Goal: Information Seeking & Learning: Learn about a topic

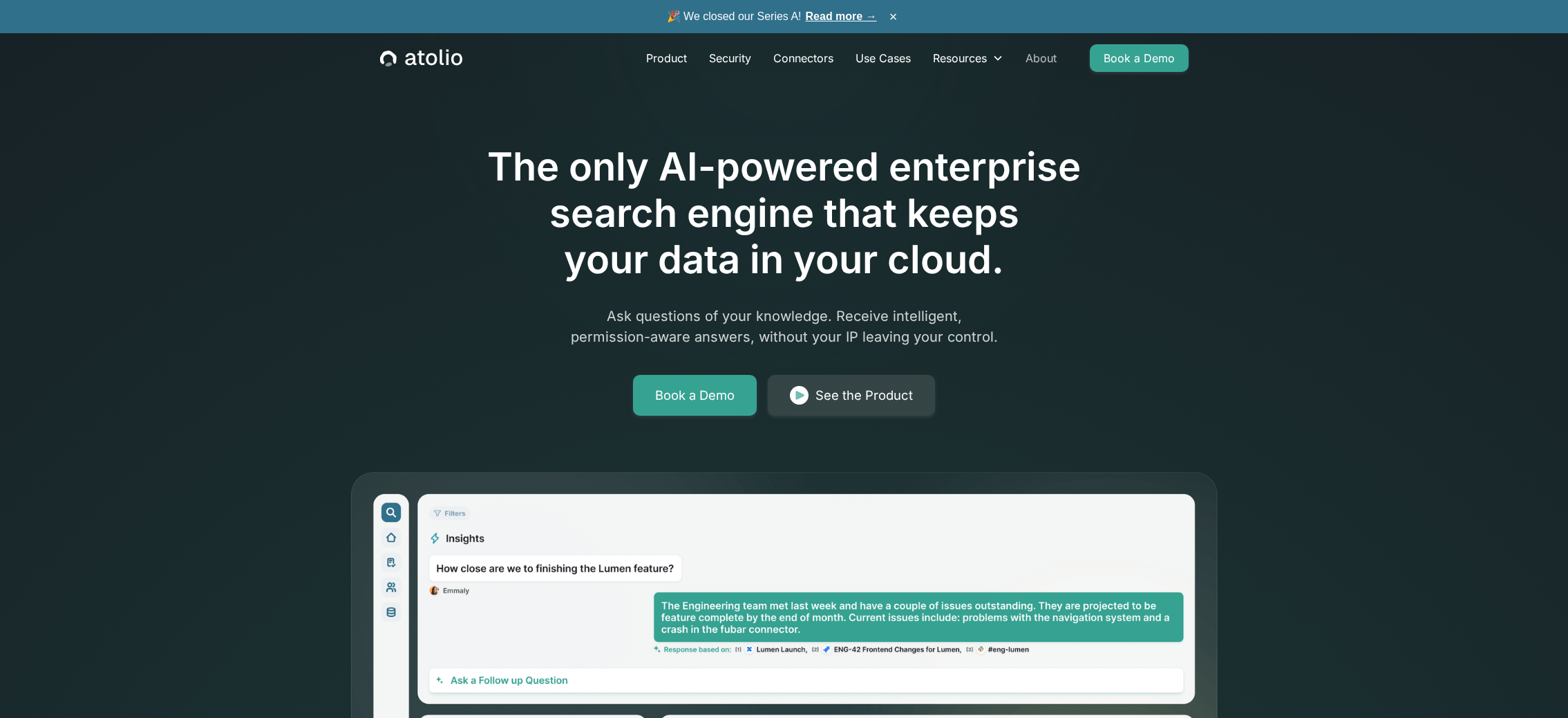
click at [1032, 68] on link "About" at bounding box center [1041, 59] width 53 height 28
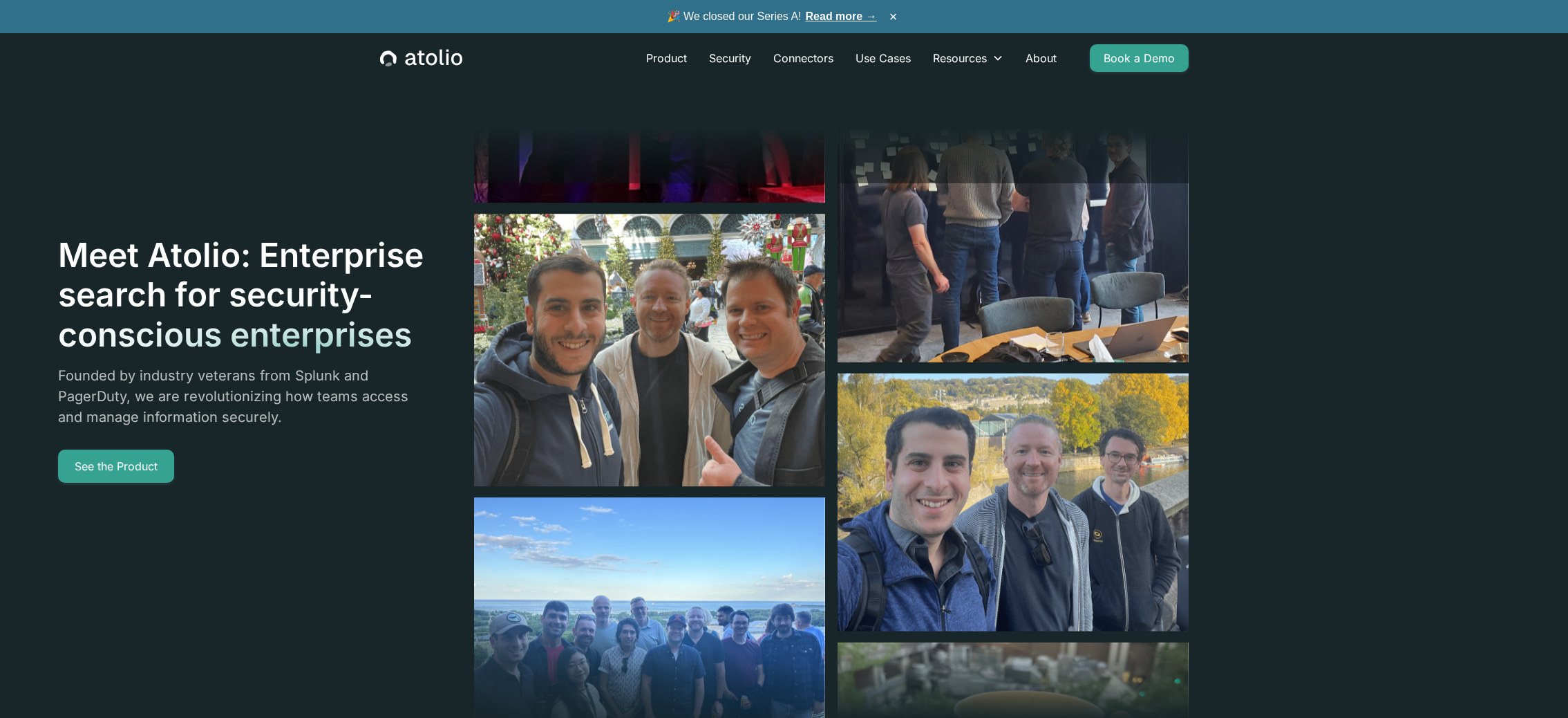
click at [866, 15] on link "Read more →" at bounding box center [842, 16] width 72 height 12
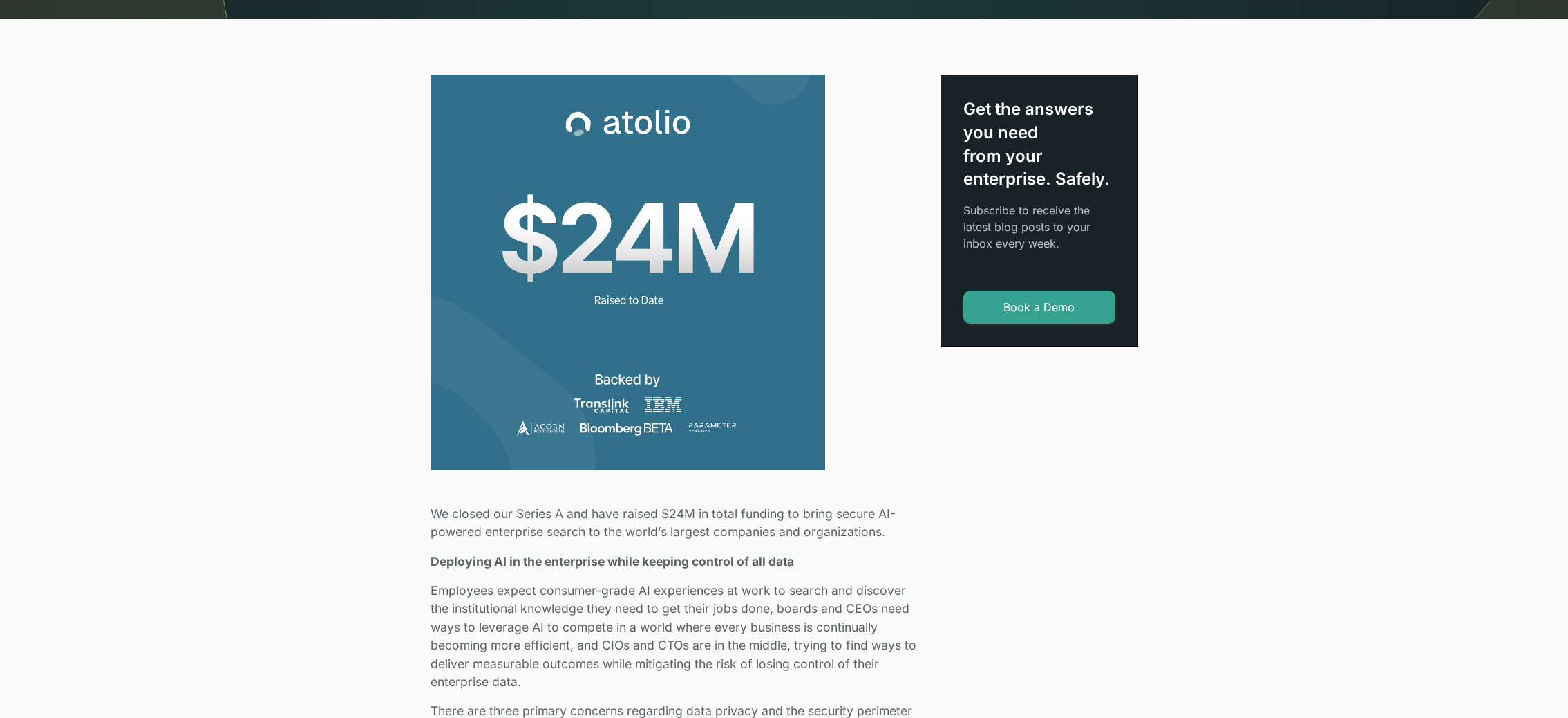
scroll to position [457, 0]
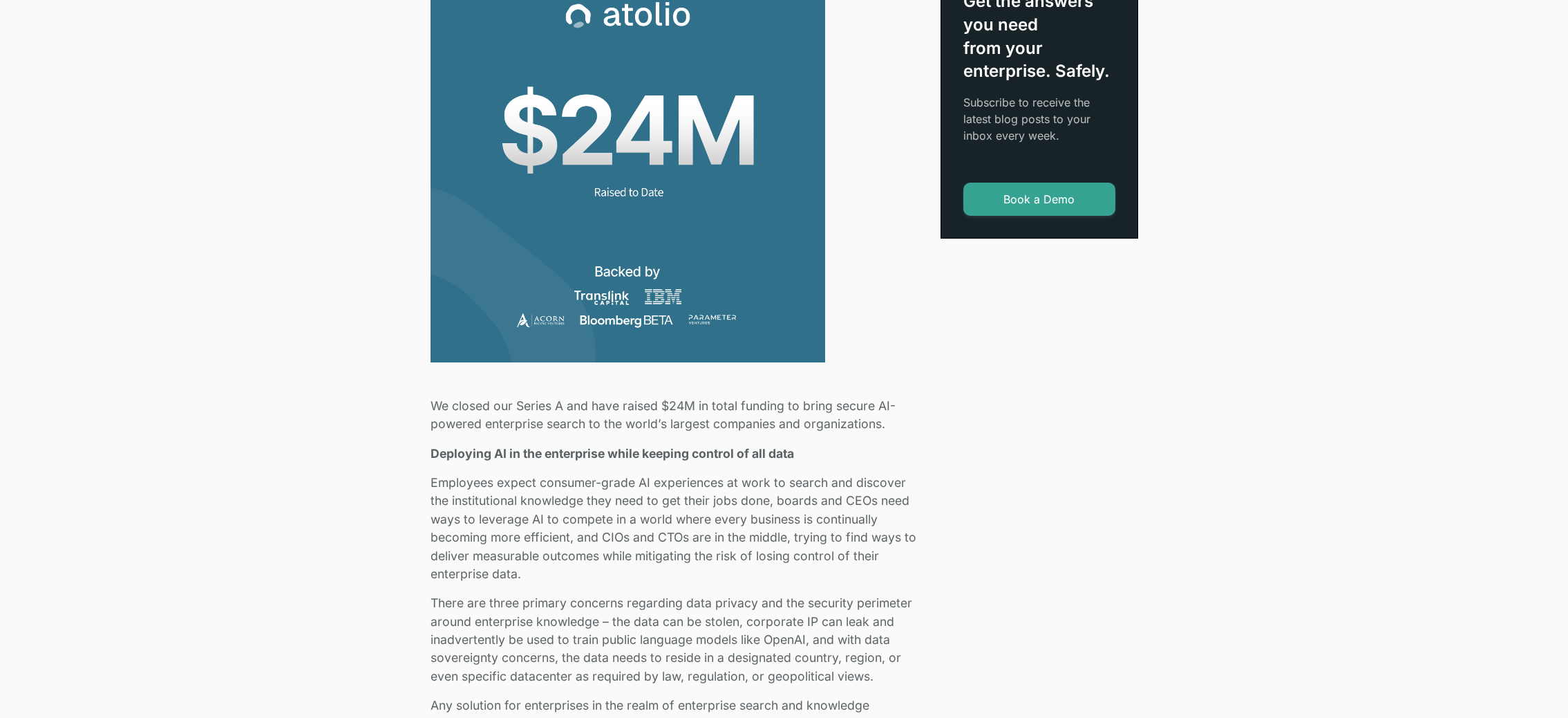
drag, startPoint x: 804, startPoint y: 405, endPoint x: 912, endPoint y: 427, distance: 110.2
click at [912, 427] on p "We closed our Series A and have raised $24M in total funding to bring secure AI…" at bounding box center [677, 415] width 494 height 36
copy p "bring secure AI-powered enterprise search to the world’s largest companies and …"
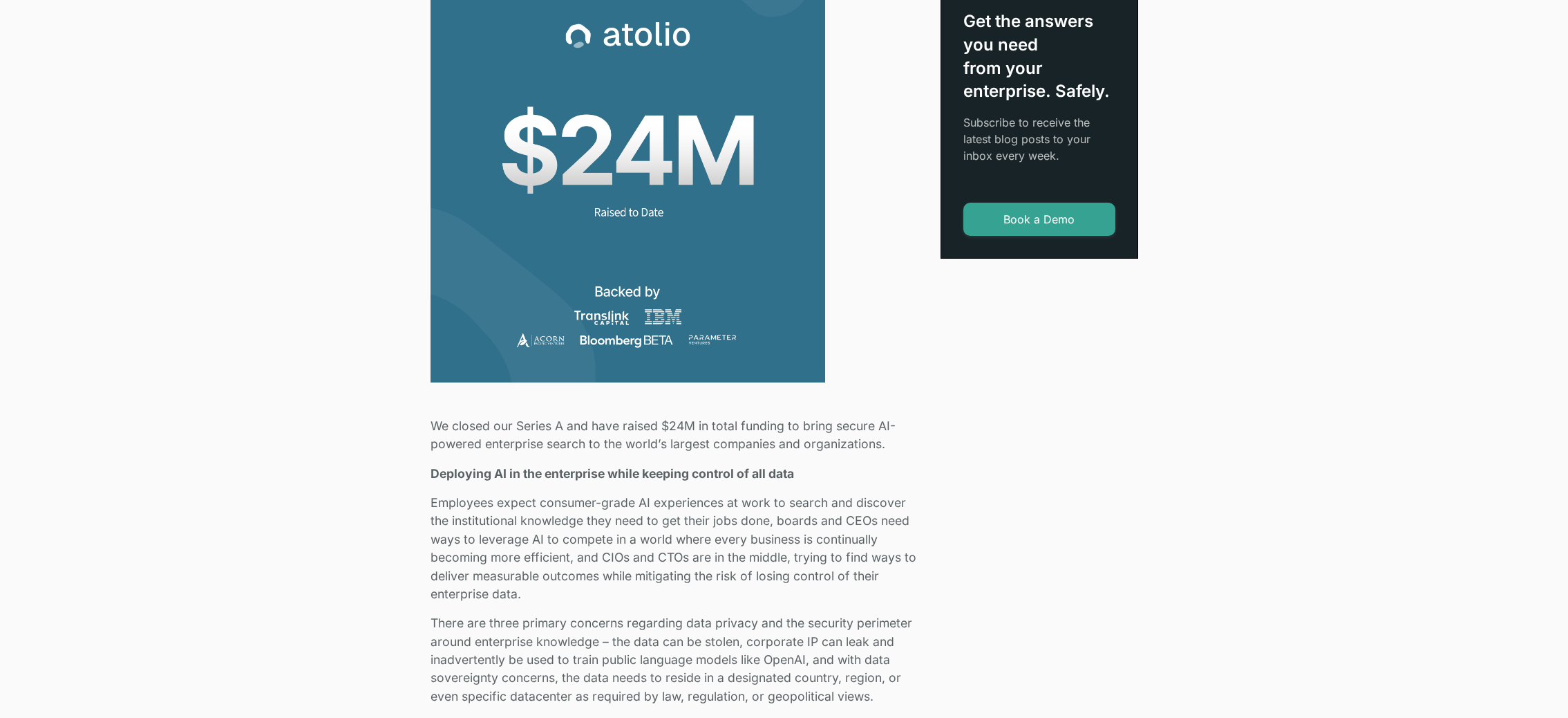
scroll to position [0, 0]
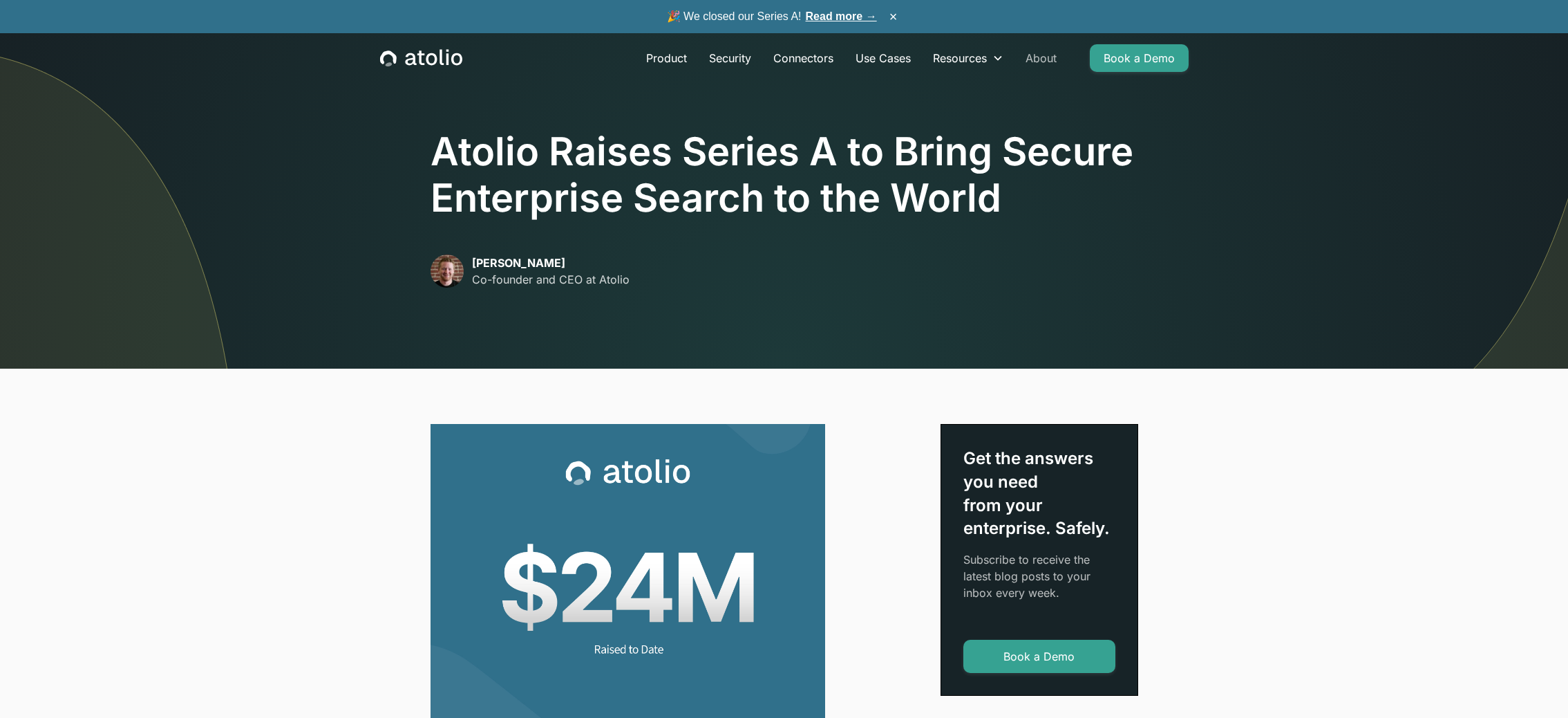
click at [1035, 54] on link "About" at bounding box center [1041, 59] width 53 height 28
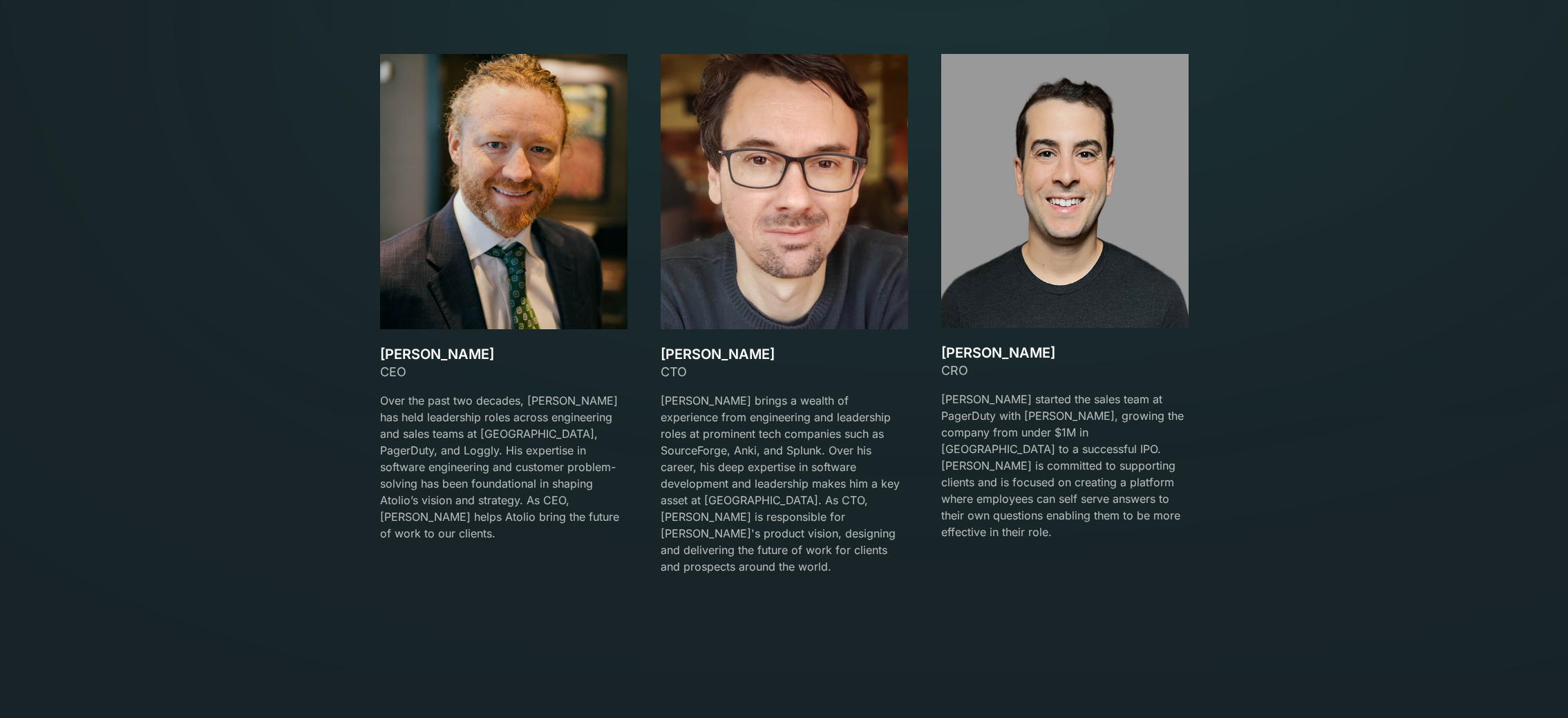
scroll to position [2241, 0]
